Goal: Task Accomplishment & Management: Manage account settings

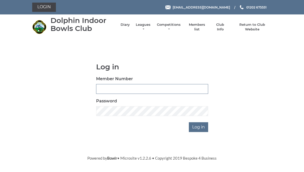
click at [112, 89] on input "Member Number" at bounding box center [152, 89] width 112 height 10
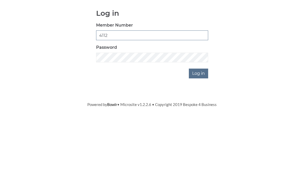
type input "4112"
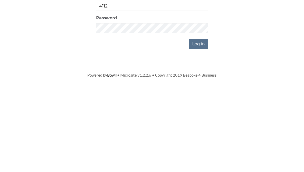
click at [200, 122] on input "Log in" at bounding box center [198, 127] width 19 height 10
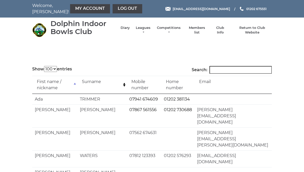
select select "100"
click at [82, 7] on link "My Account" at bounding box center [90, 8] width 40 height 9
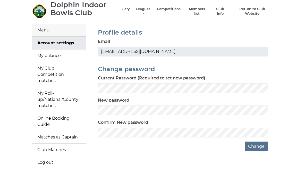
scroll to position [17, 0]
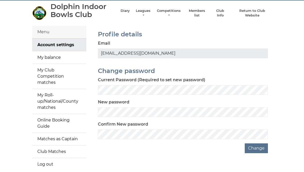
click at [58, 54] on link "My balance" at bounding box center [59, 57] width 54 height 12
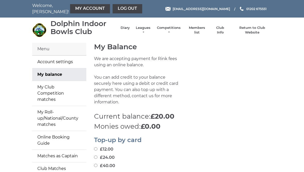
click at [117, 11] on link "Log out" at bounding box center [128, 8] width 30 height 9
